Goal: Navigation & Orientation: Go to known website

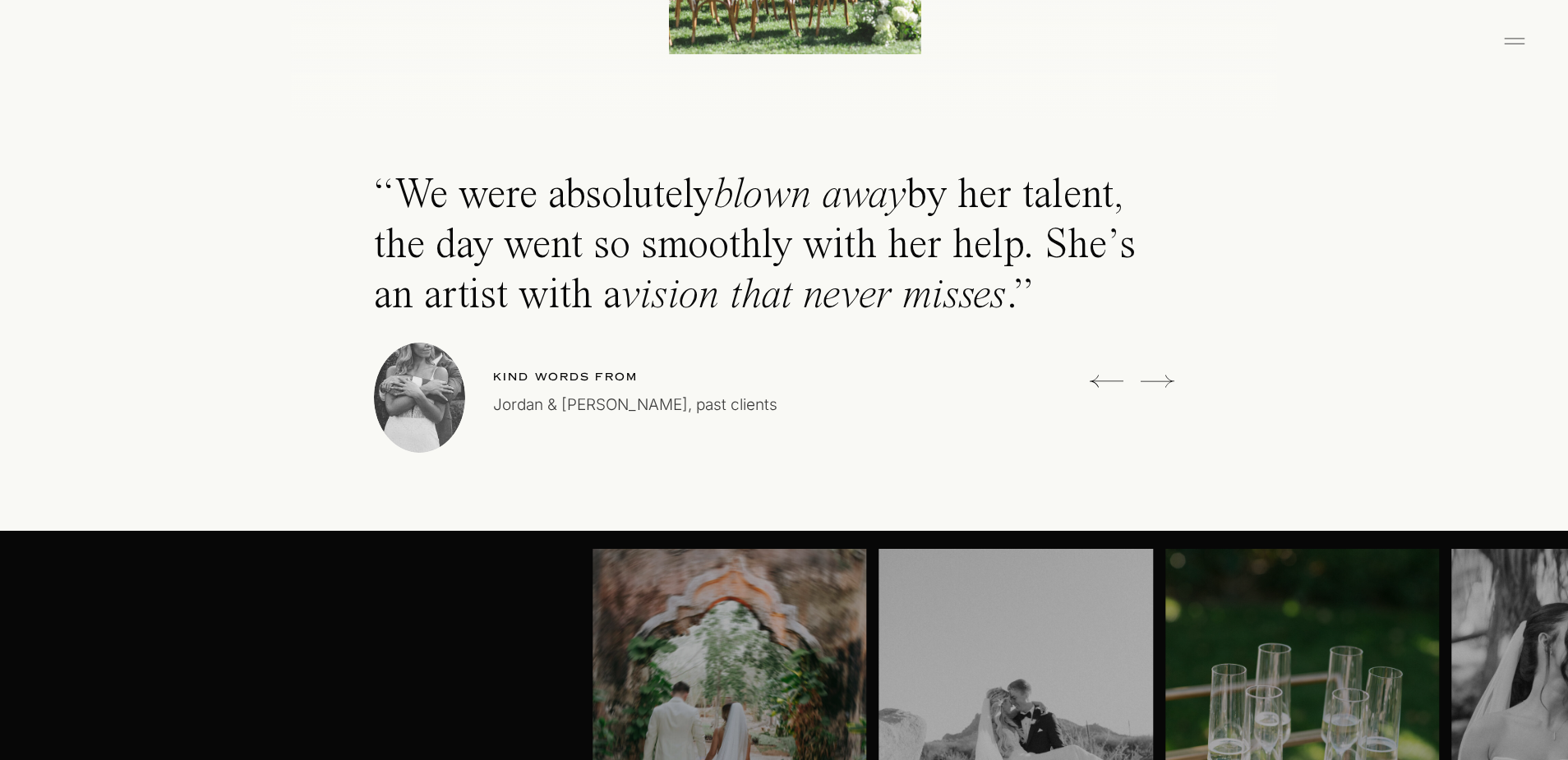
scroll to position [4615, 0]
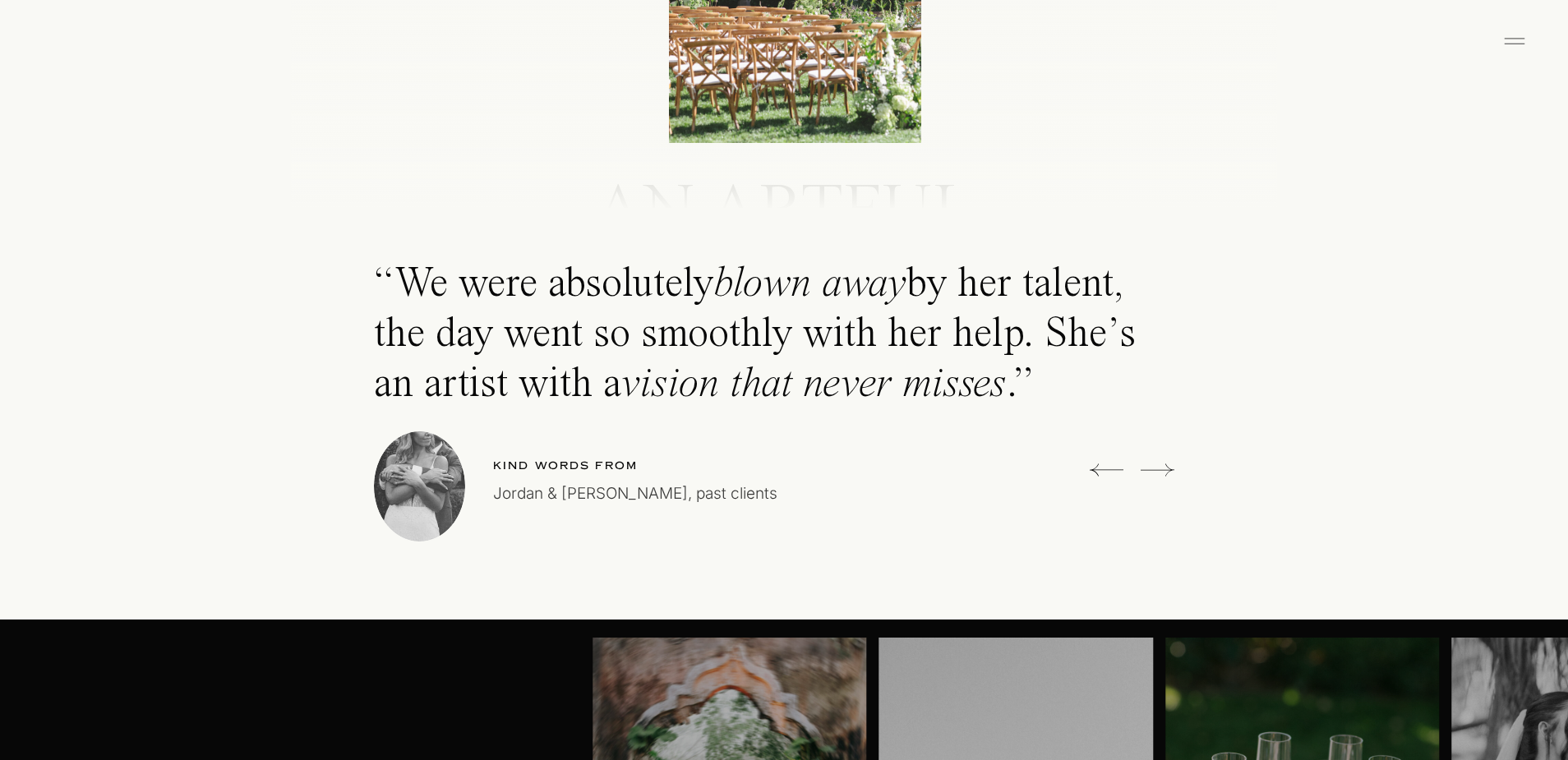
click at [1166, 467] on icon at bounding box center [1158, 470] width 34 height 33
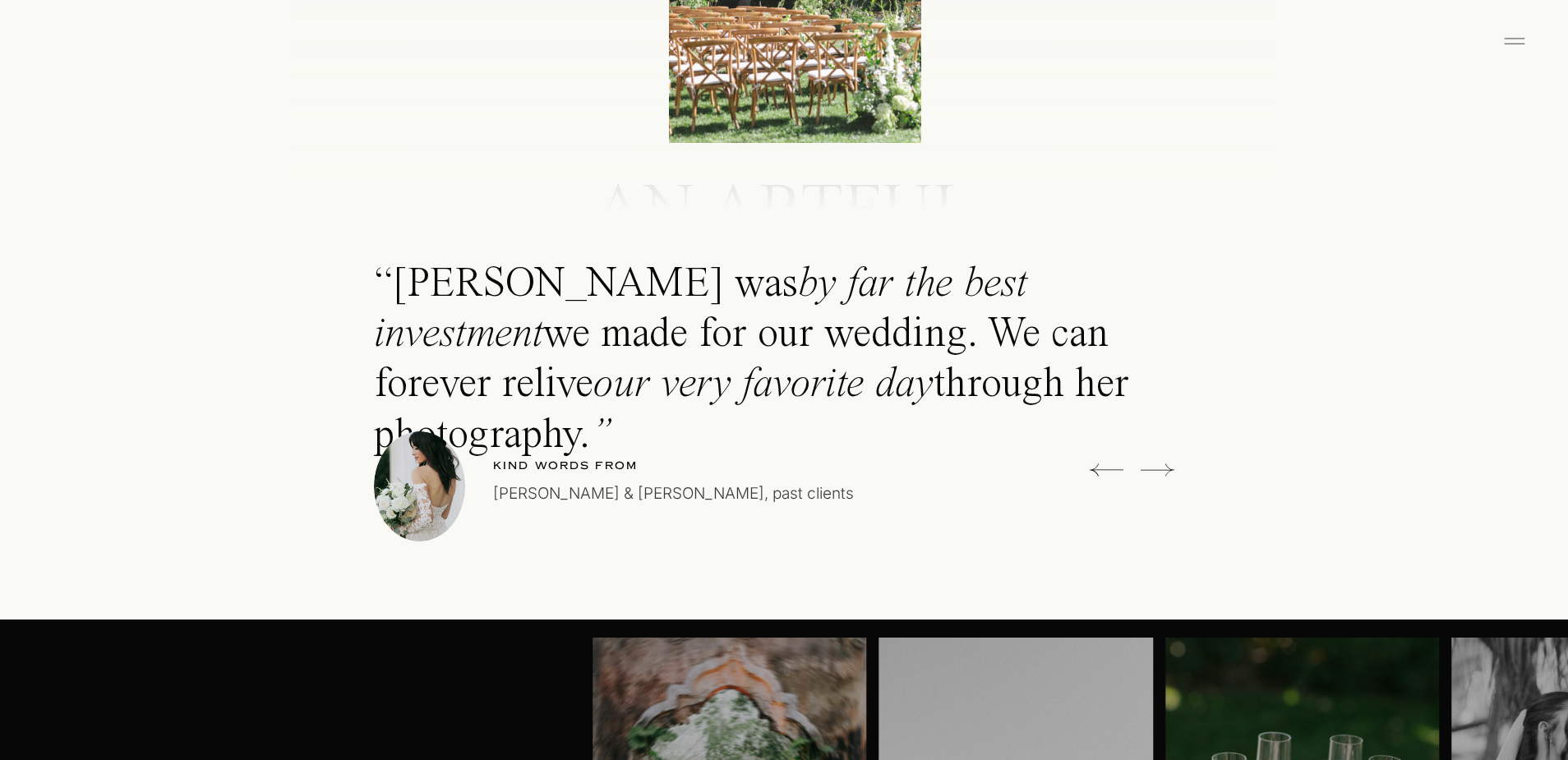
click at [1166, 467] on icon at bounding box center [1158, 470] width 34 height 33
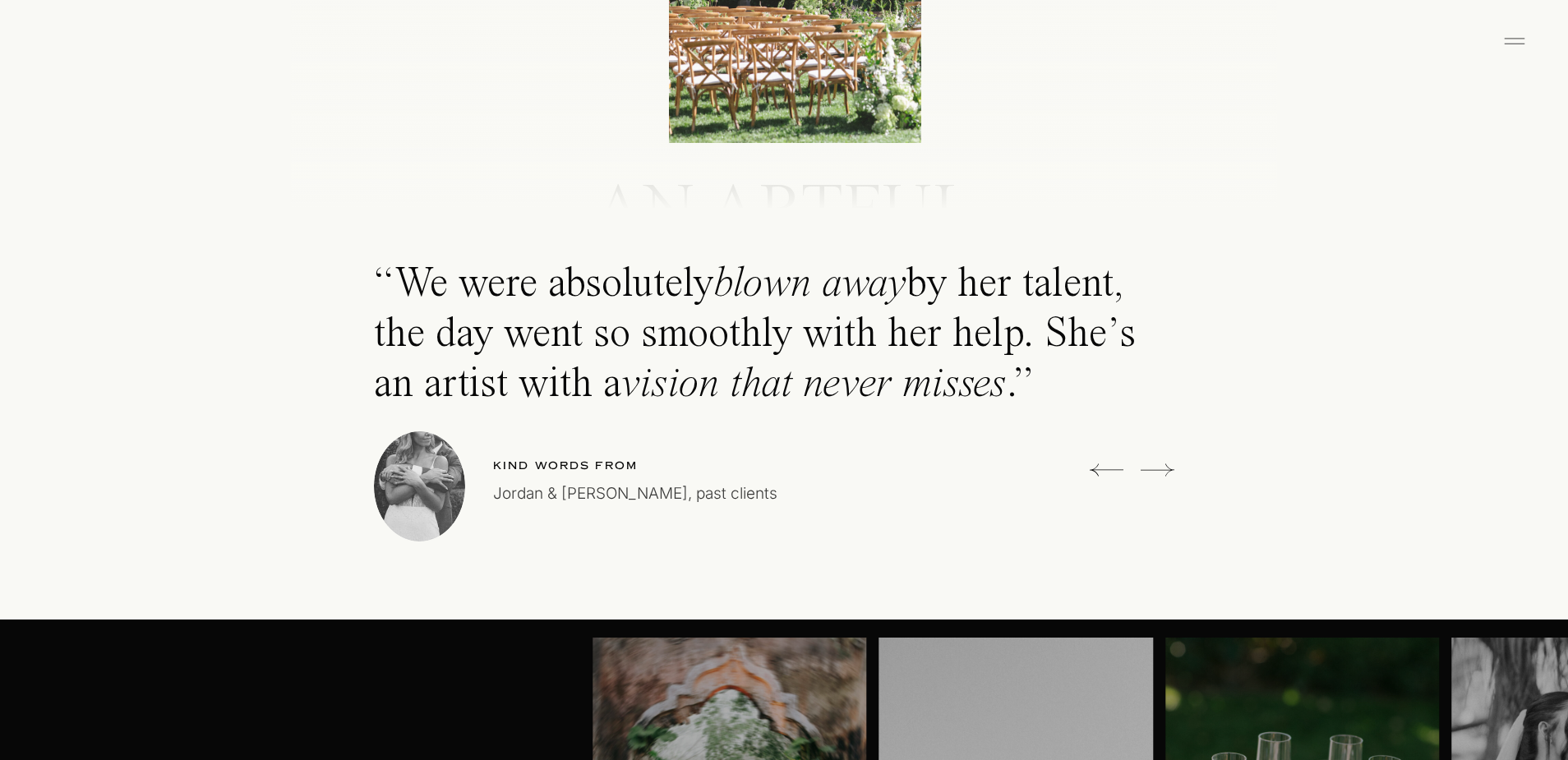
click at [1166, 467] on icon at bounding box center [1158, 470] width 34 height 33
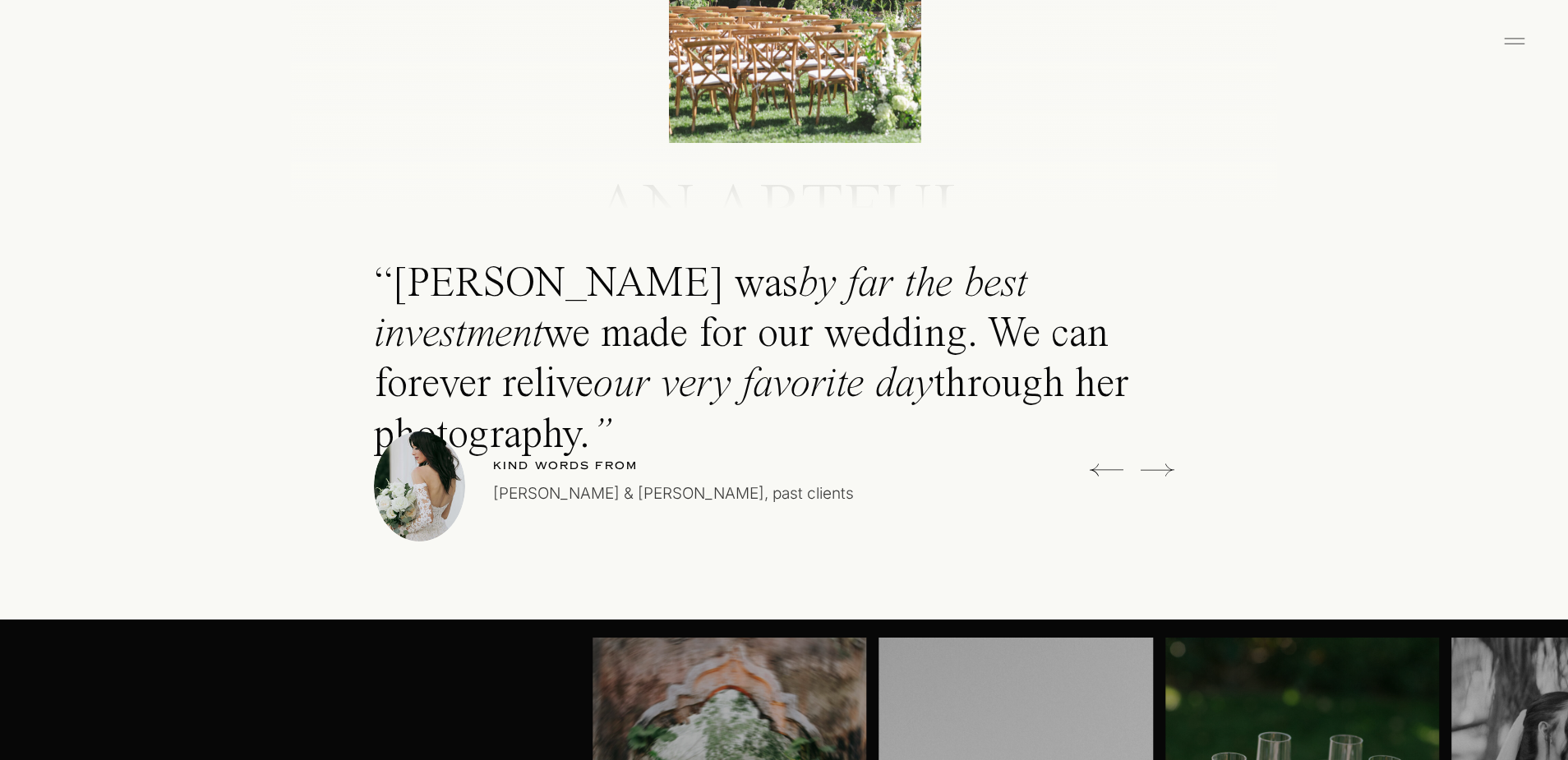
click at [1166, 467] on icon at bounding box center [1158, 470] width 34 height 33
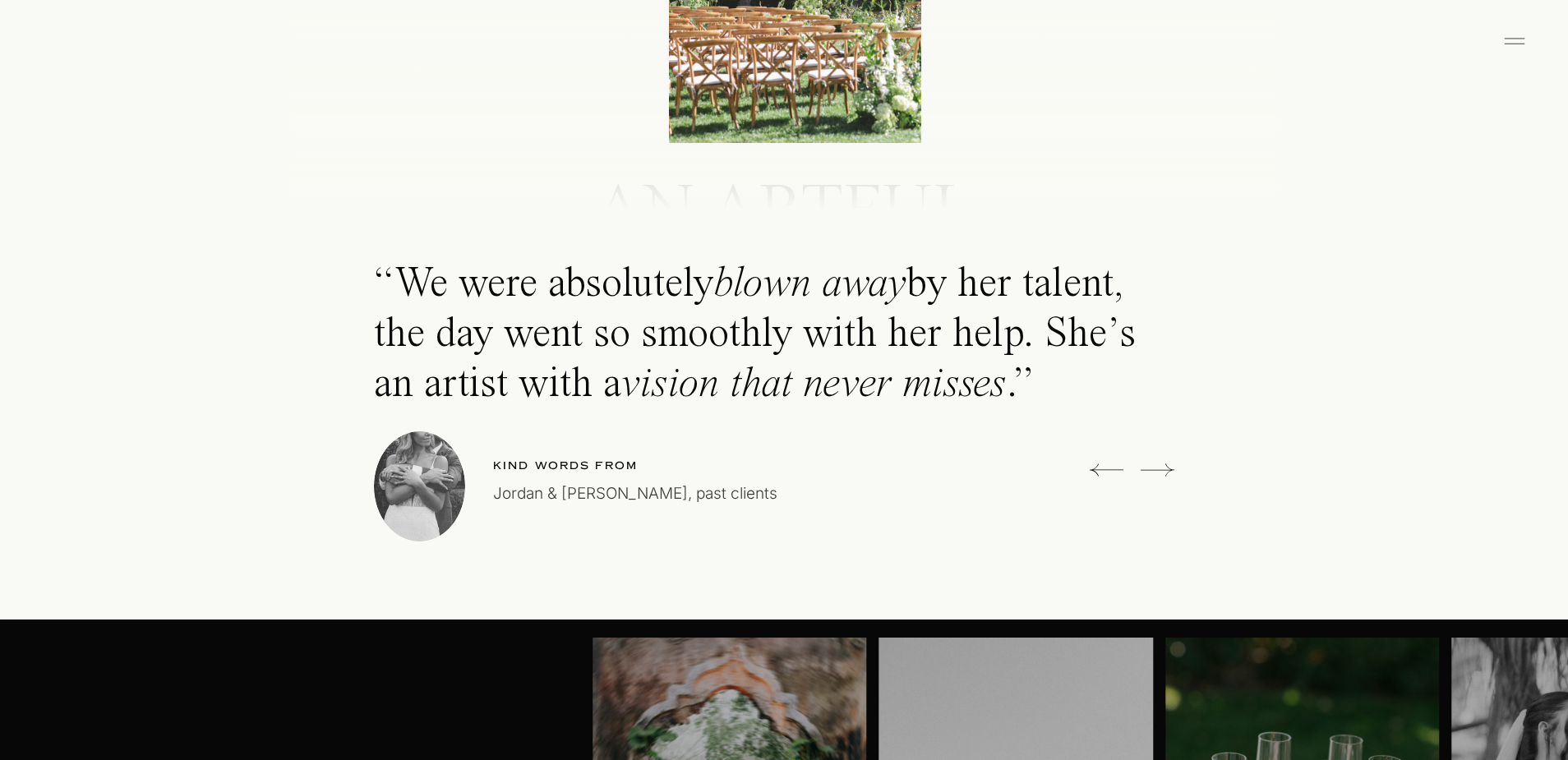
click at [1166, 467] on icon at bounding box center [1158, 470] width 34 height 33
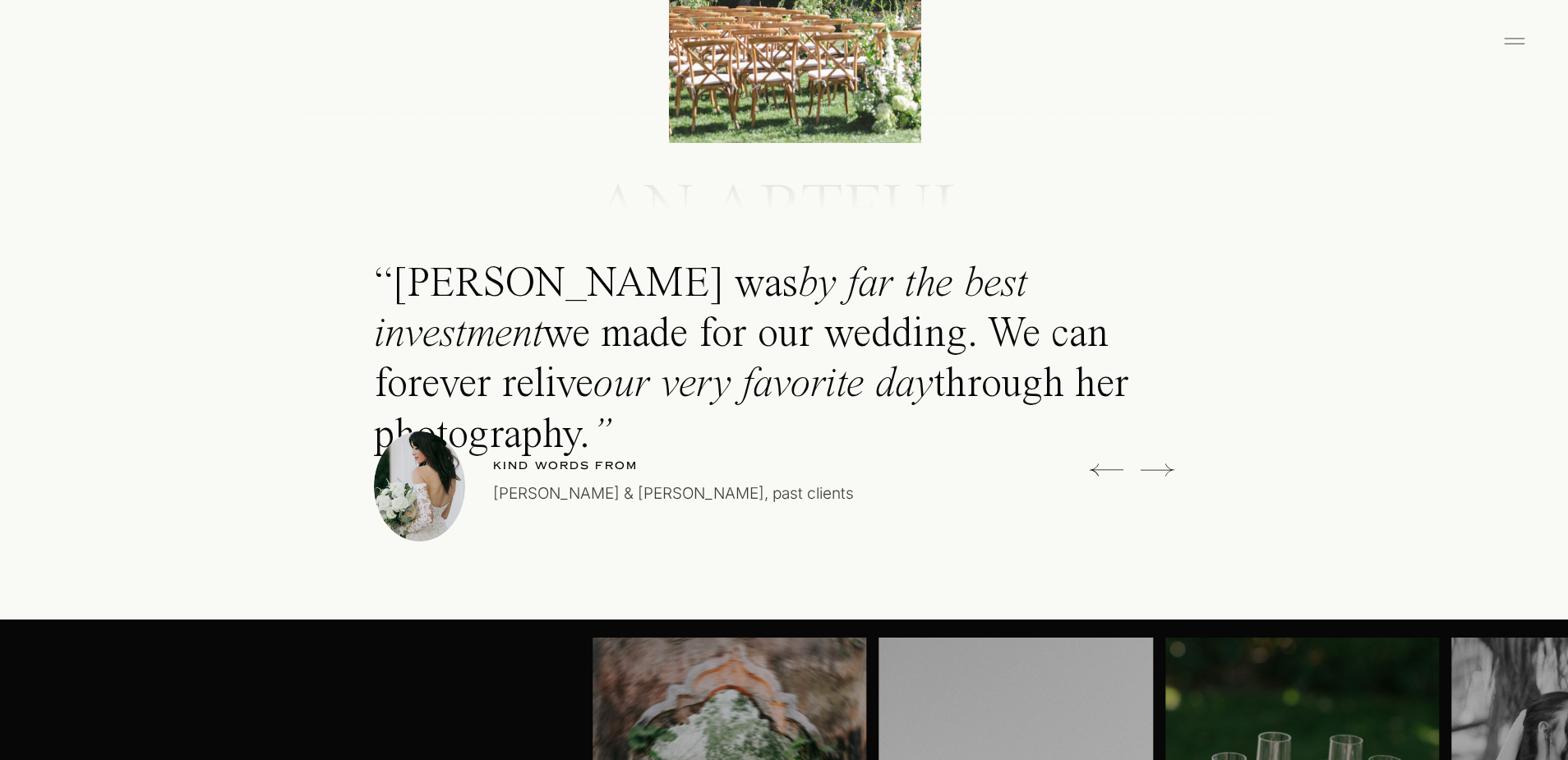
click at [1166, 467] on icon at bounding box center [1158, 470] width 34 height 33
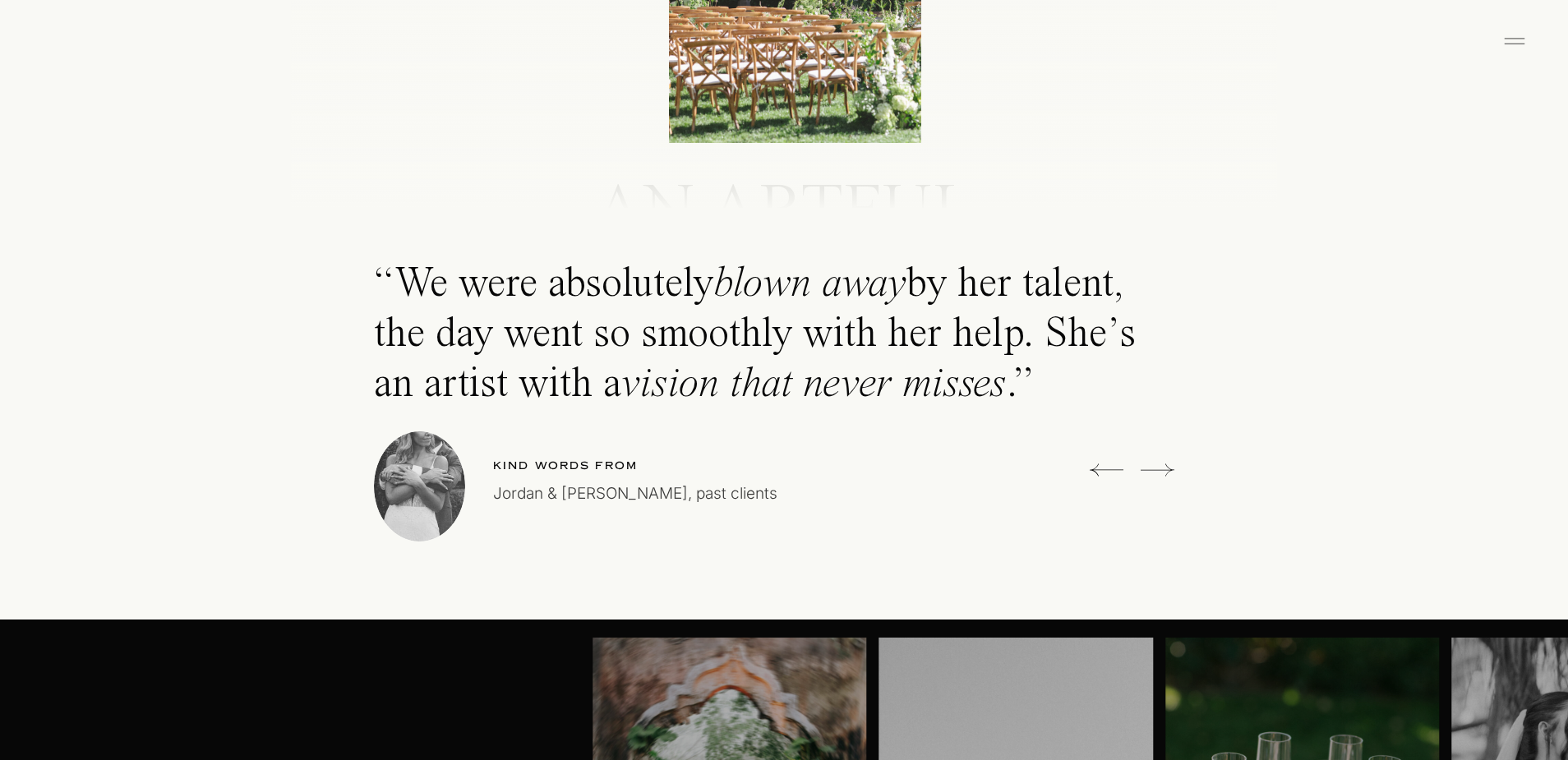
click at [1166, 467] on icon at bounding box center [1158, 470] width 34 height 33
click at [0, 0] on icon at bounding box center [0, 0] width 0 height 0
click at [1166, 467] on icon at bounding box center [1158, 470] width 34 height 33
click at [0, 0] on icon at bounding box center [0, 0] width 0 height 0
click at [1166, 467] on icon at bounding box center [1158, 470] width 34 height 33
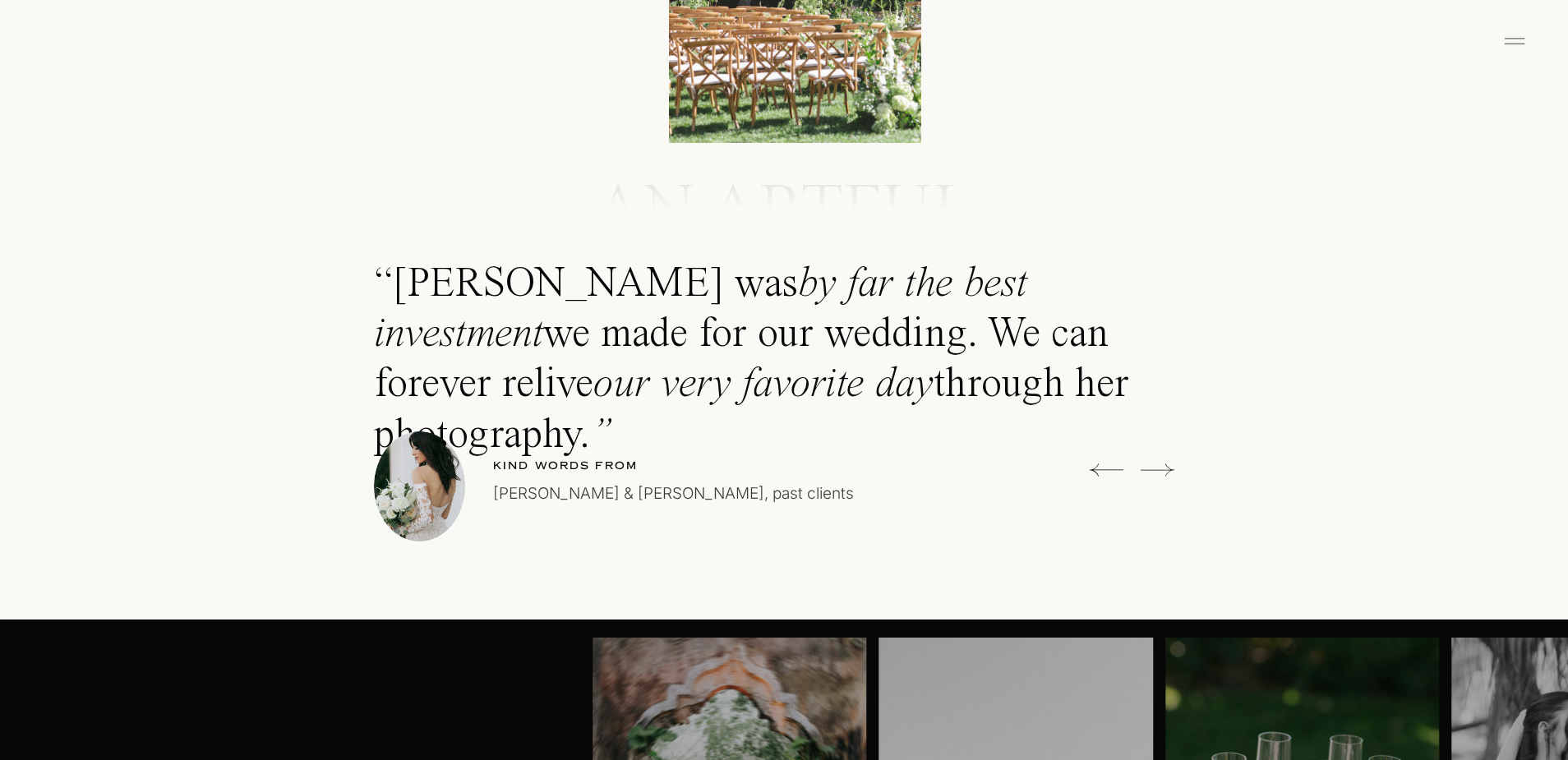
click at [1166, 467] on icon at bounding box center [1158, 470] width 34 height 33
click at [0, 0] on icon at bounding box center [0, 0] width 0 height 0
click at [1166, 467] on icon at bounding box center [1158, 470] width 34 height 33
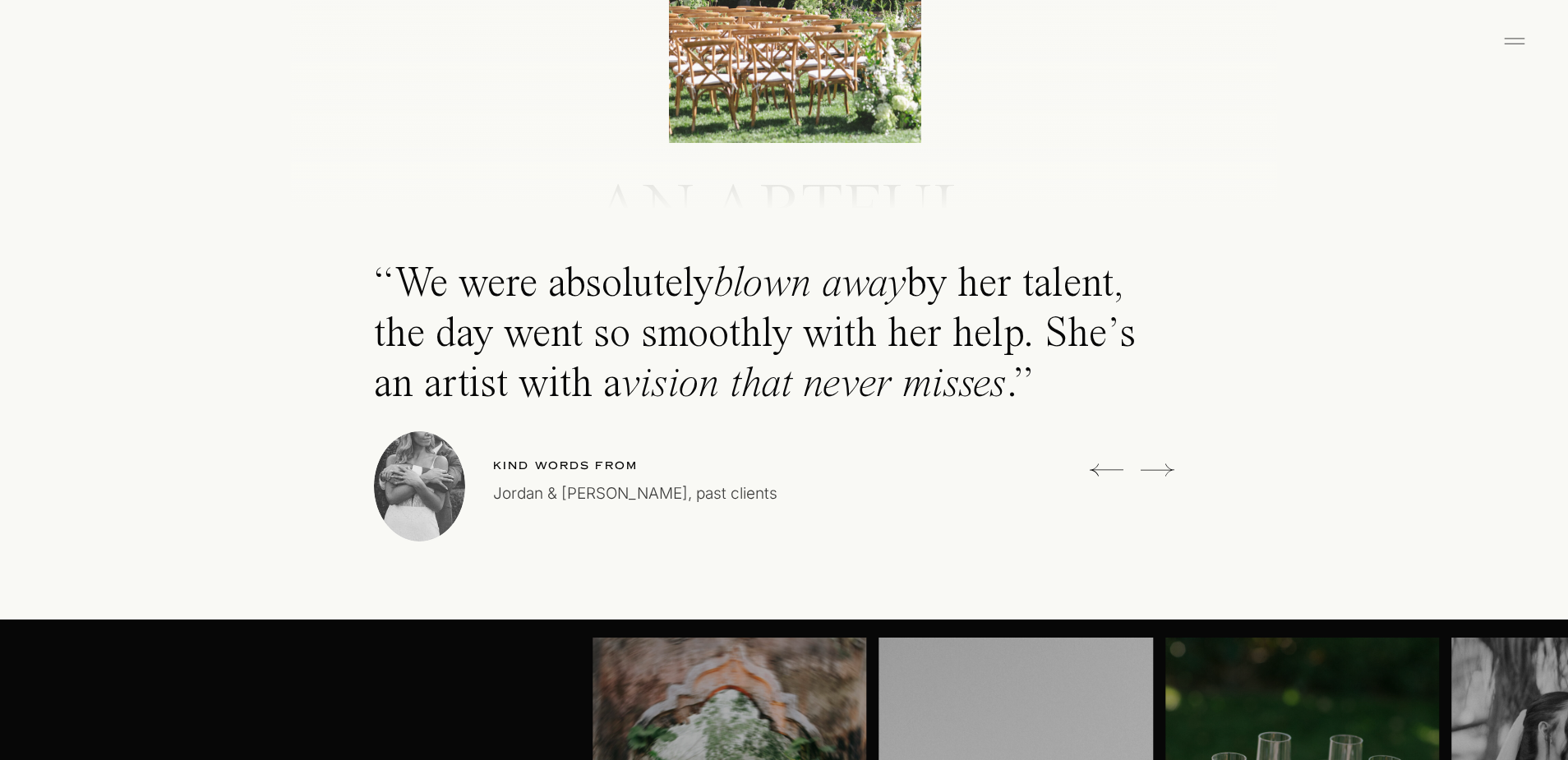
click at [1166, 467] on icon at bounding box center [1158, 470] width 34 height 33
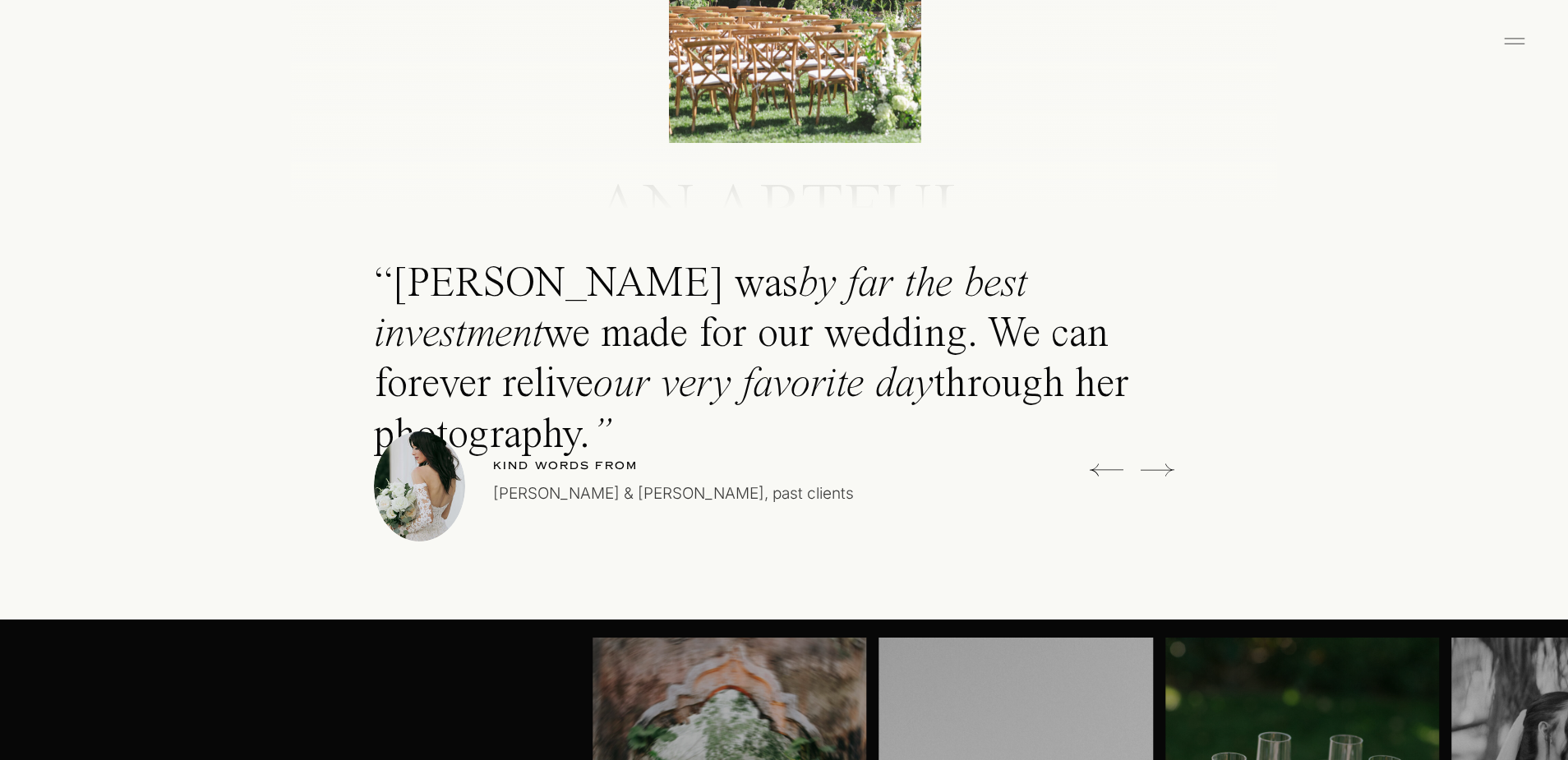
click at [1166, 467] on icon at bounding box center [1158, 470] width 34 height 33
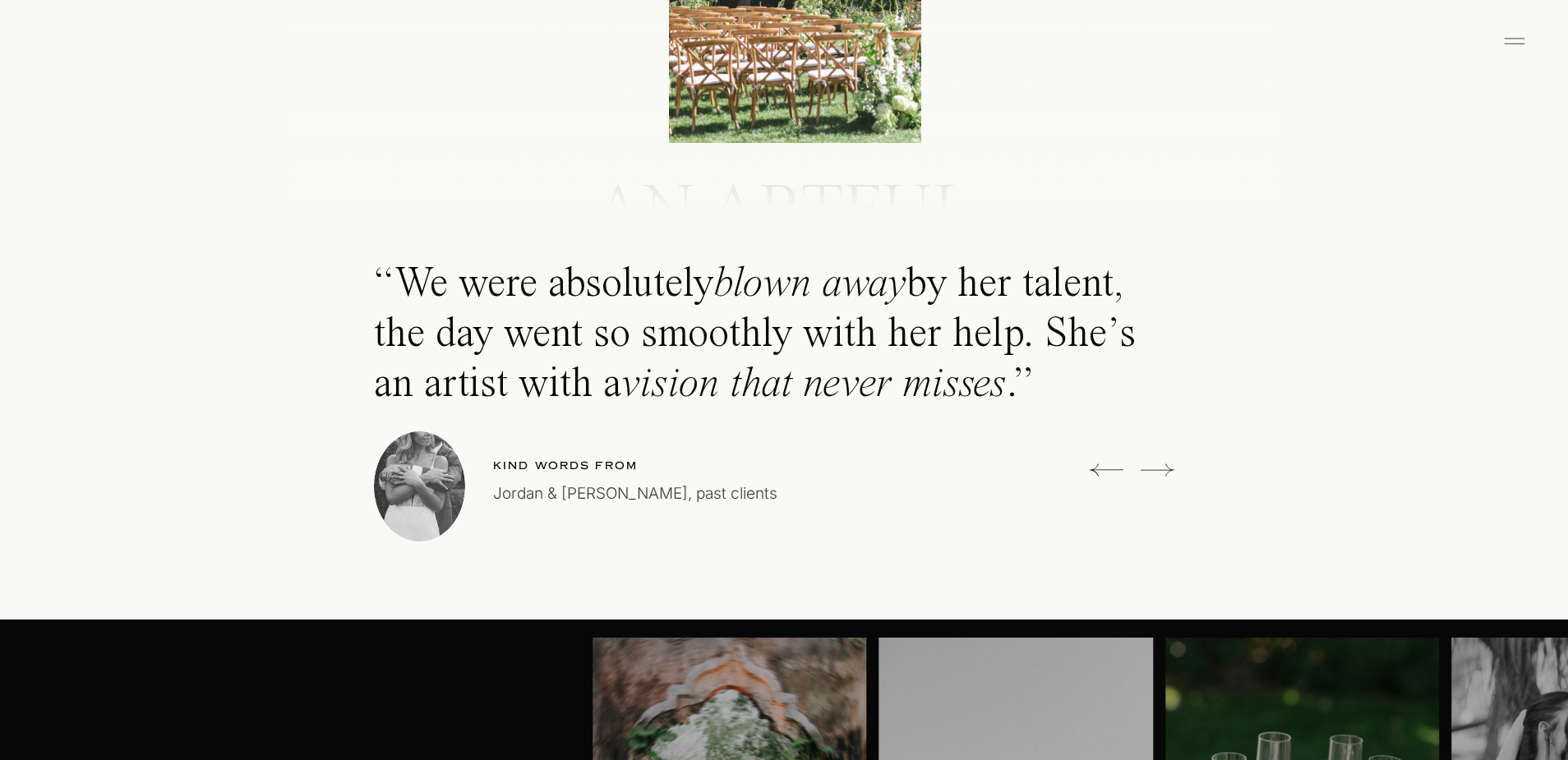
click at [1166, 467] on icon at bounding box center [1158, 470] width 34 height 33
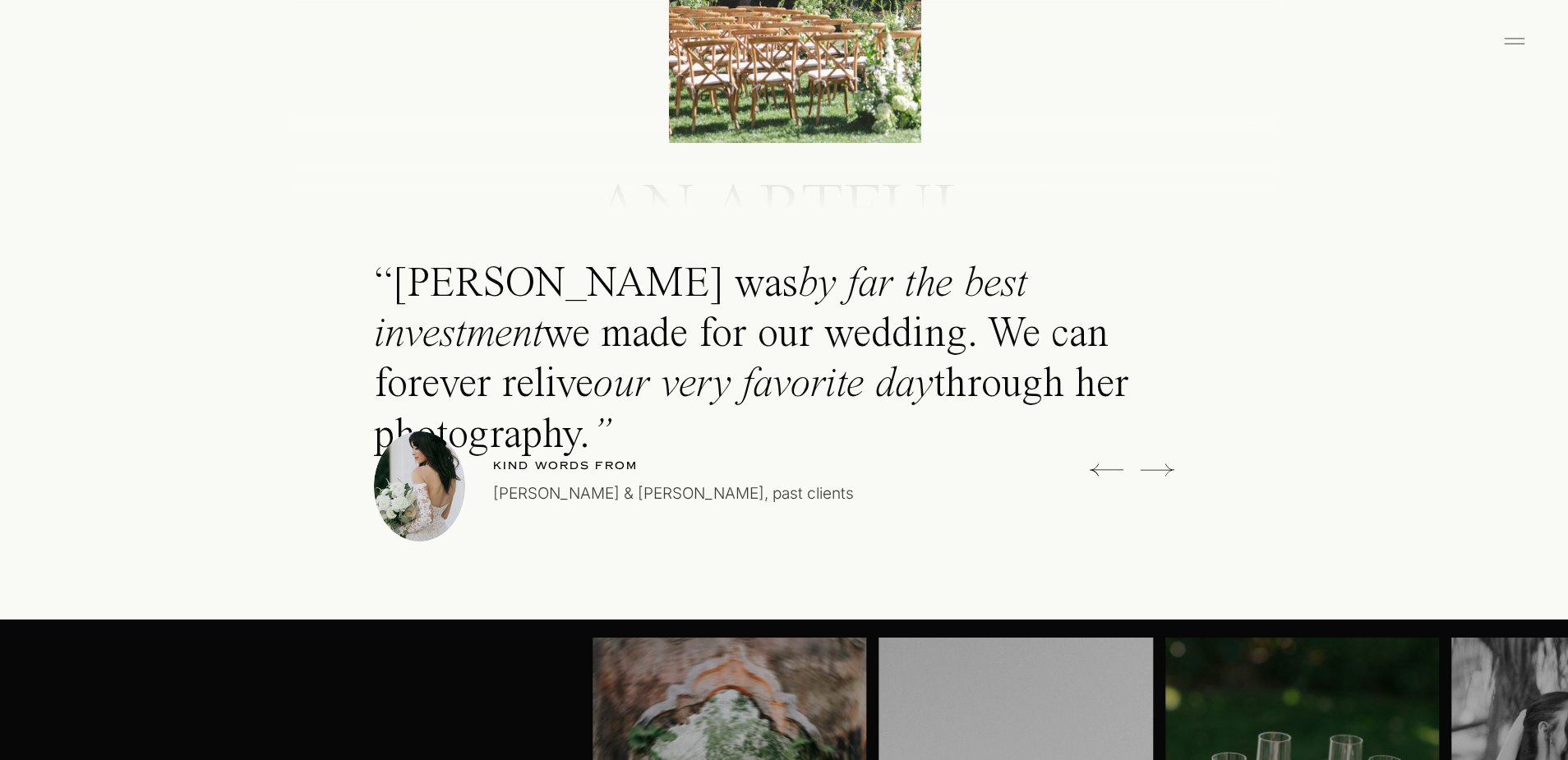
click at [1166, 467] on icon at bounding box center [1158, 470] width 34 height 33
